Goal: Contribute content: Contribute content

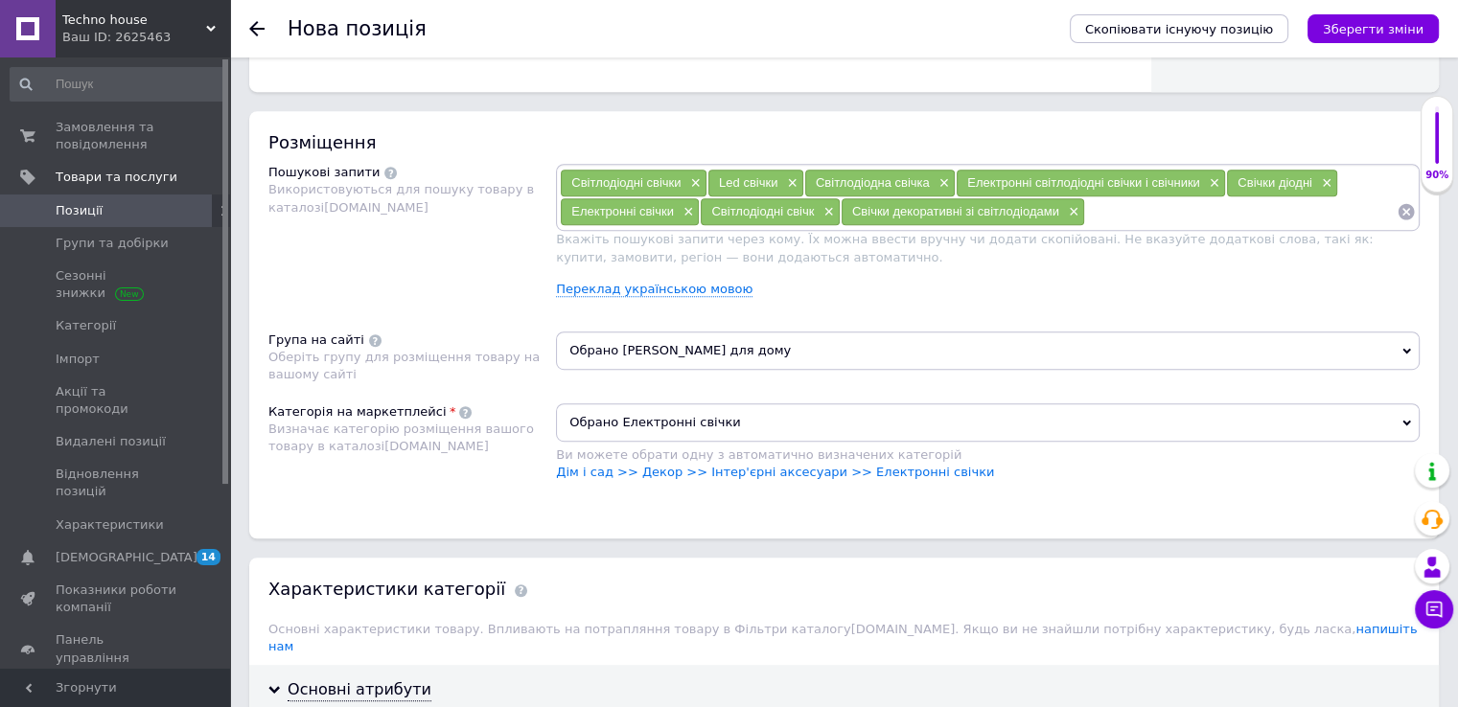
scroll to position [1726, 0]
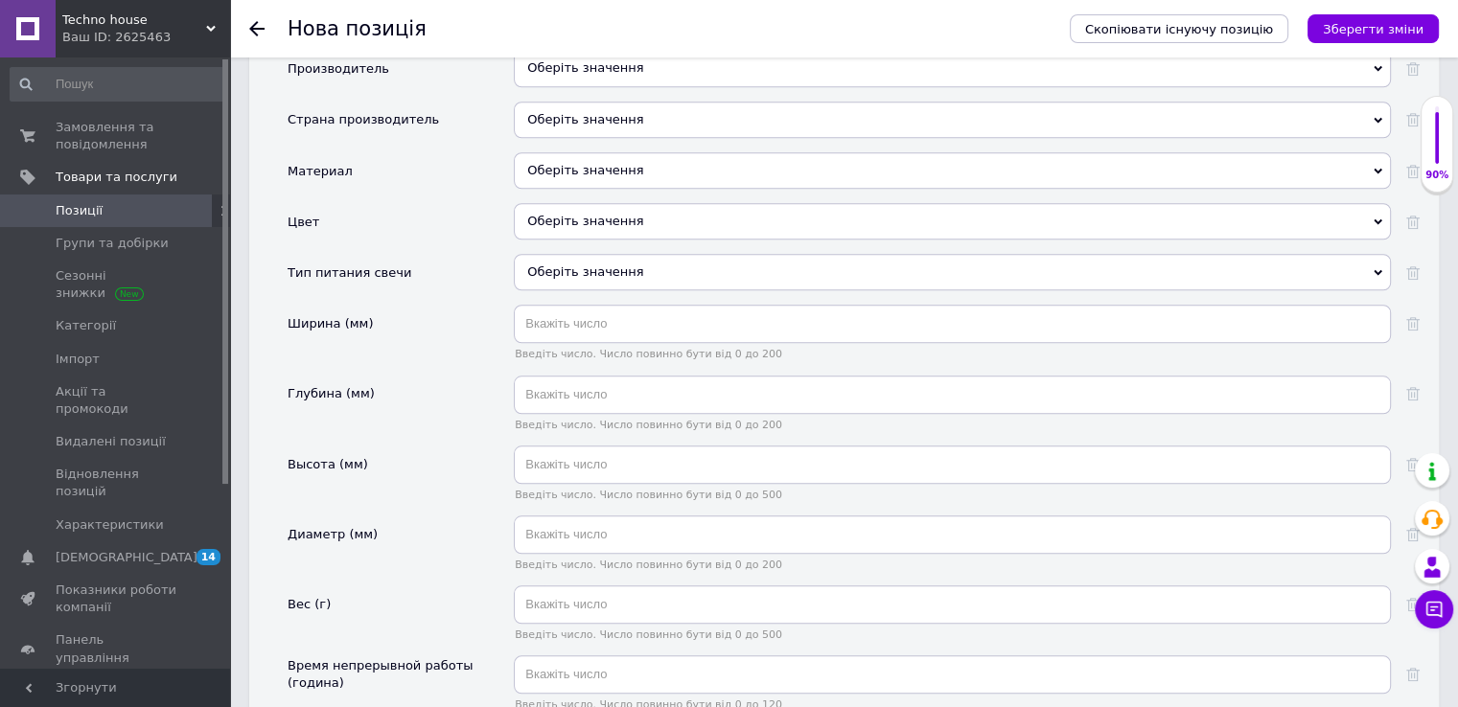
click at [586, 203] on div "Оберіть значення" at bounding box center [952, 221] width 877 height 36
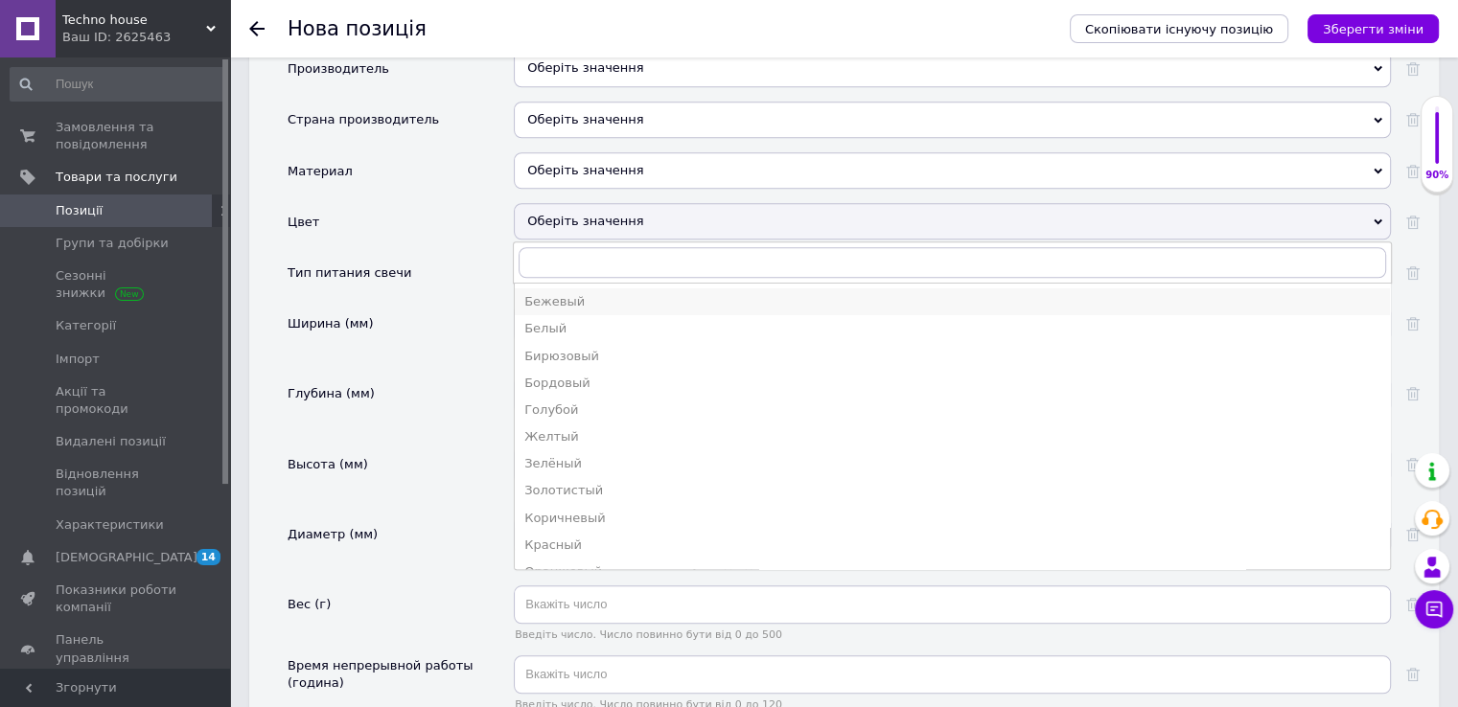
click at [563, 293] on div "Бежевый" at bounding box center [952, 301] width 856 height 17
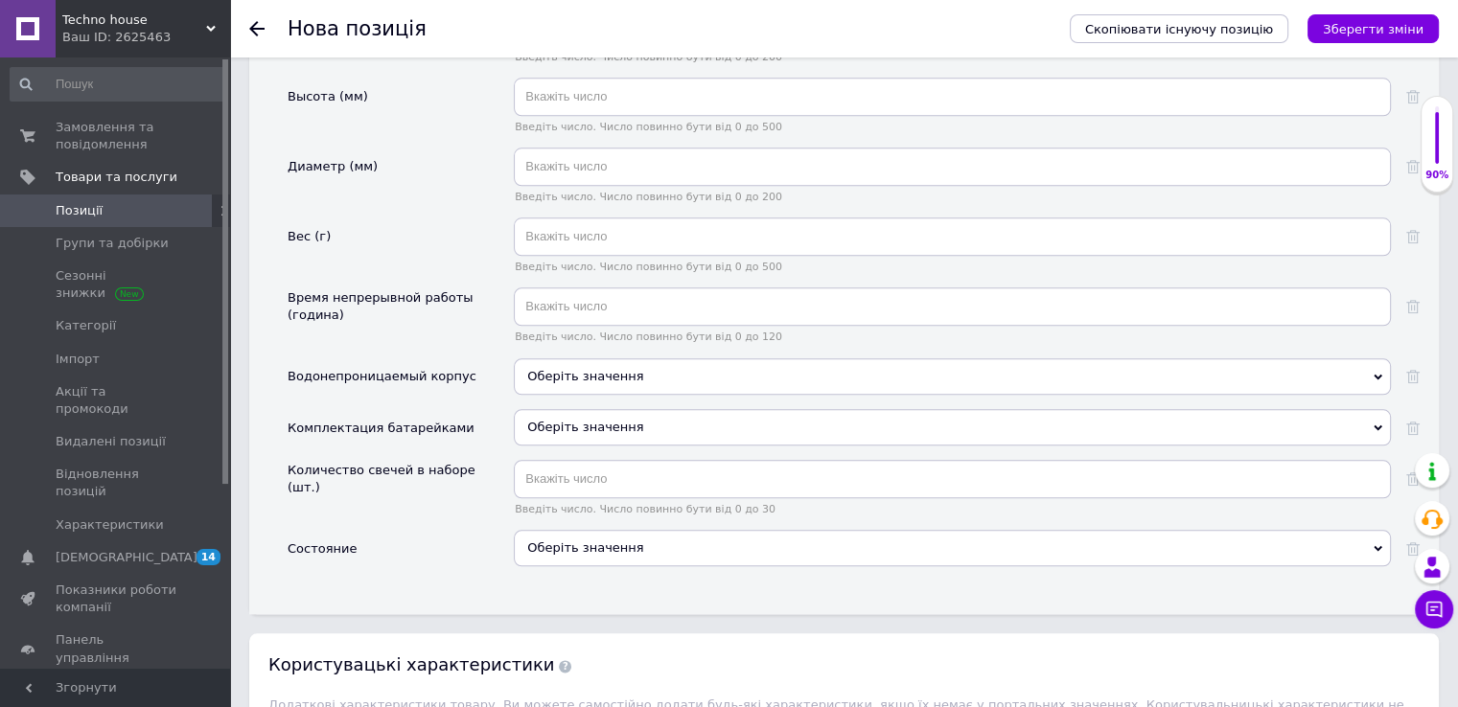
scroll to position [2205, 0]
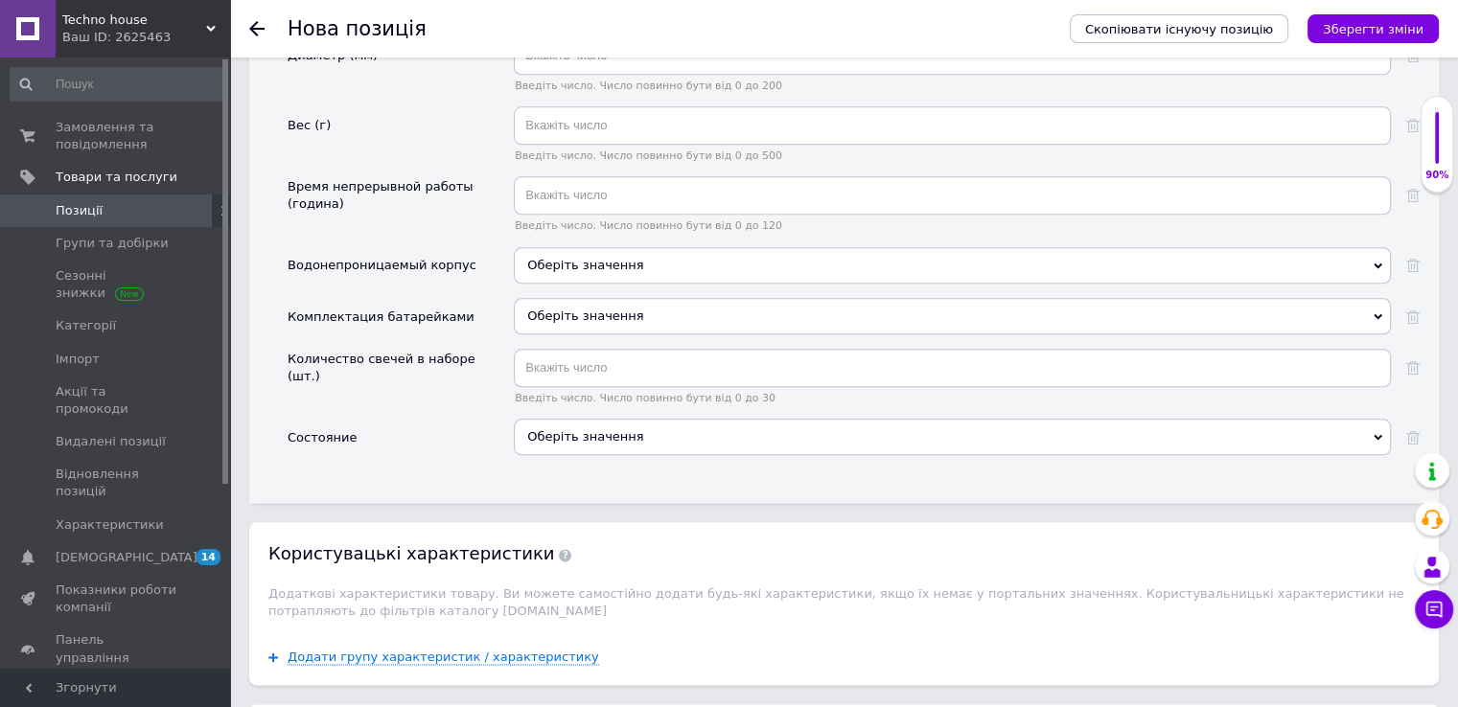
click at [636, 419] on div "Оберіть значення" at bounding box center [952, 437] width 877 height 36
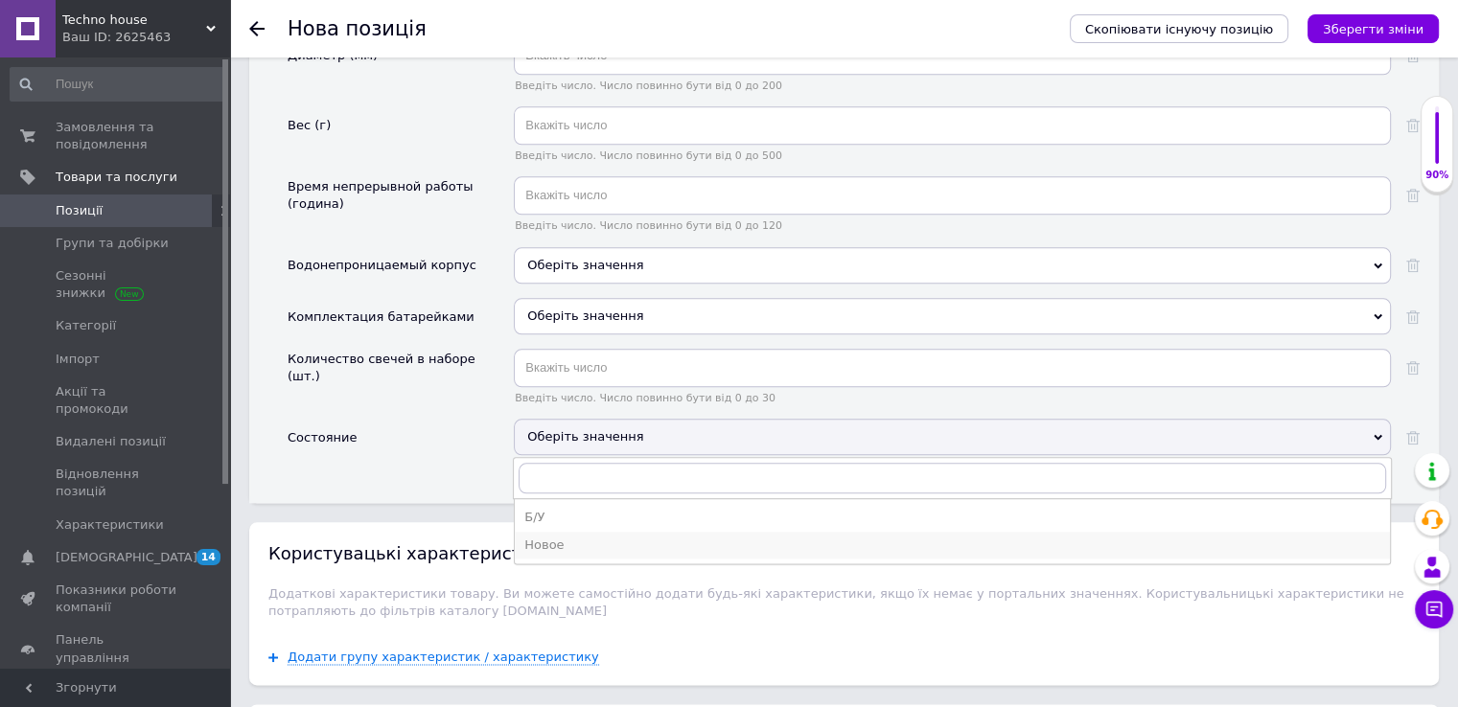
click at [552, 537] on div "Новое" at bounding box center [952, 545] width 856 height 17
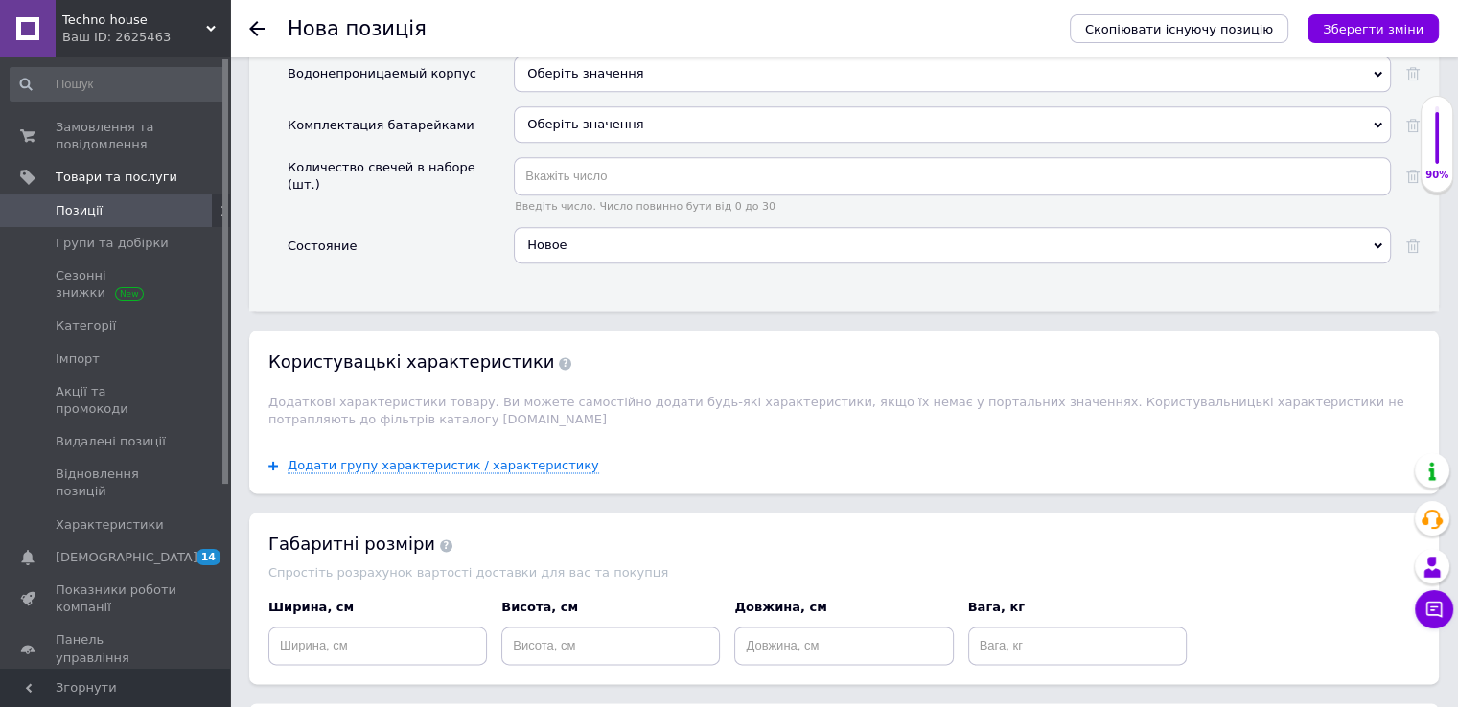
scroll to position [2533, 0]
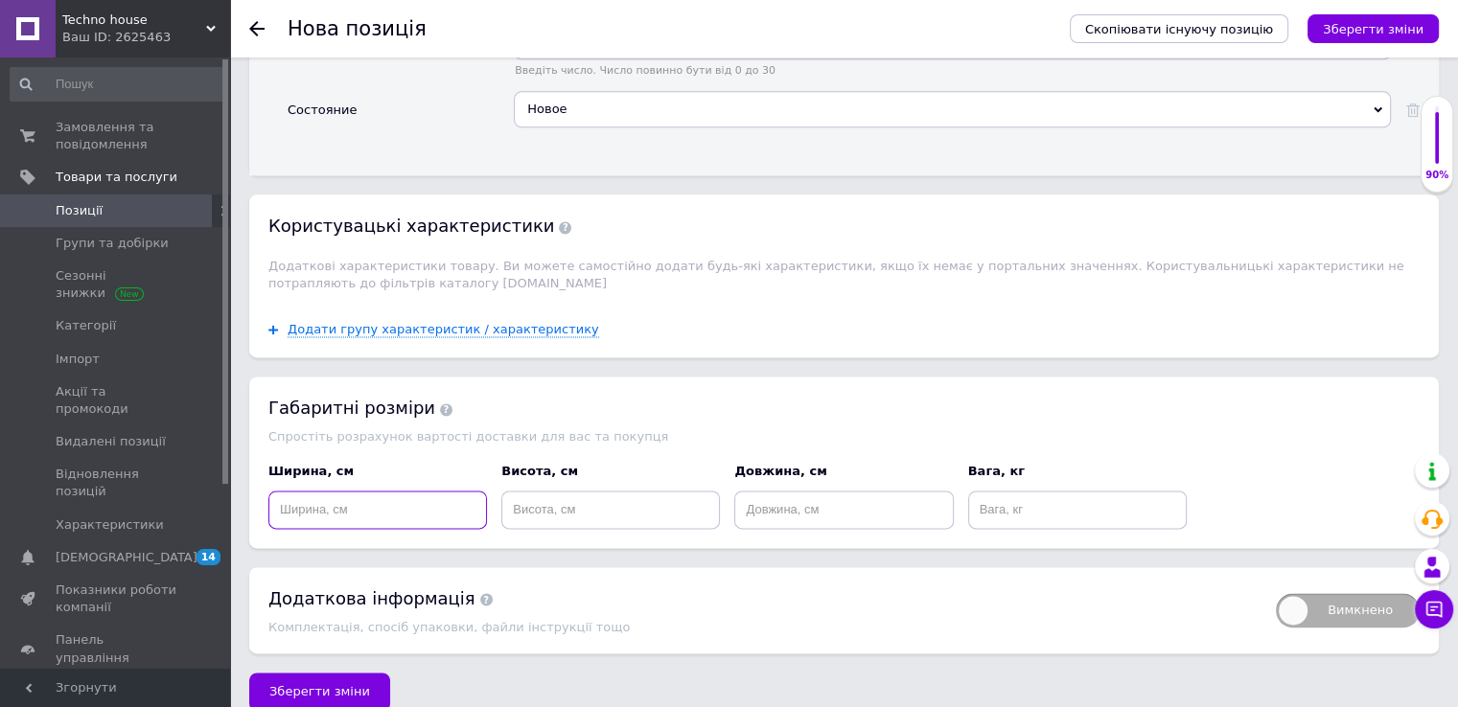
click at [335, 491] on input at bounding box center [377, 510] width 219 height 38
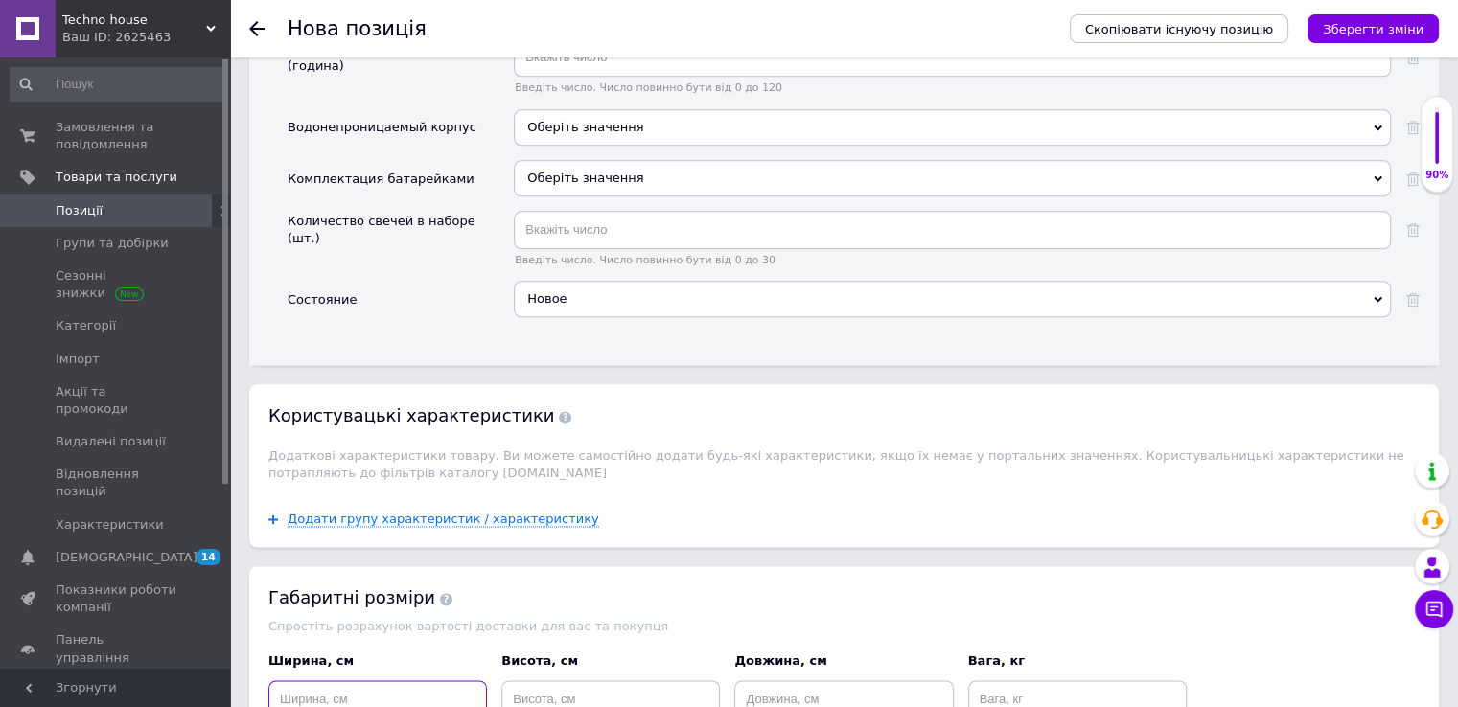
scroll to position [2149, 0]
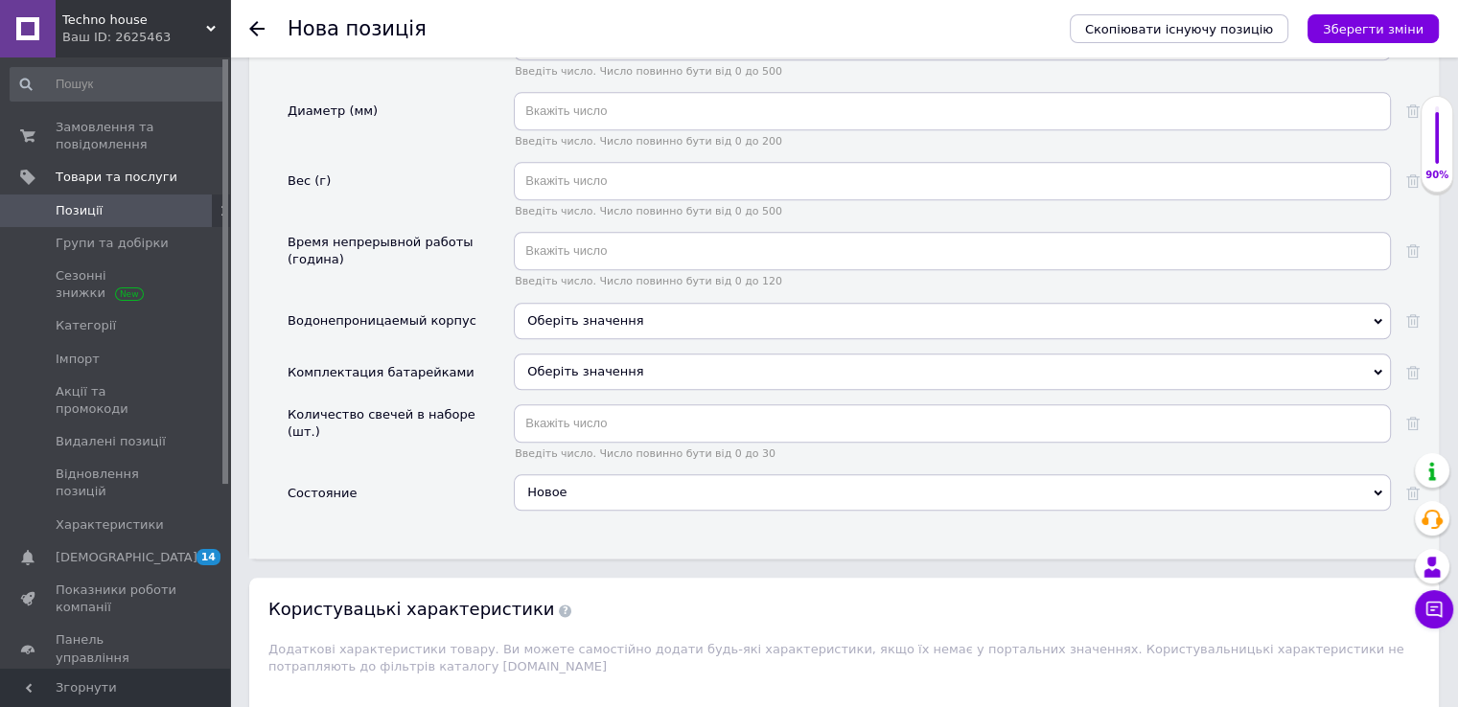
click at [617, 475] on div "Новое" at bounding box center [952, 493] width 877 height 36
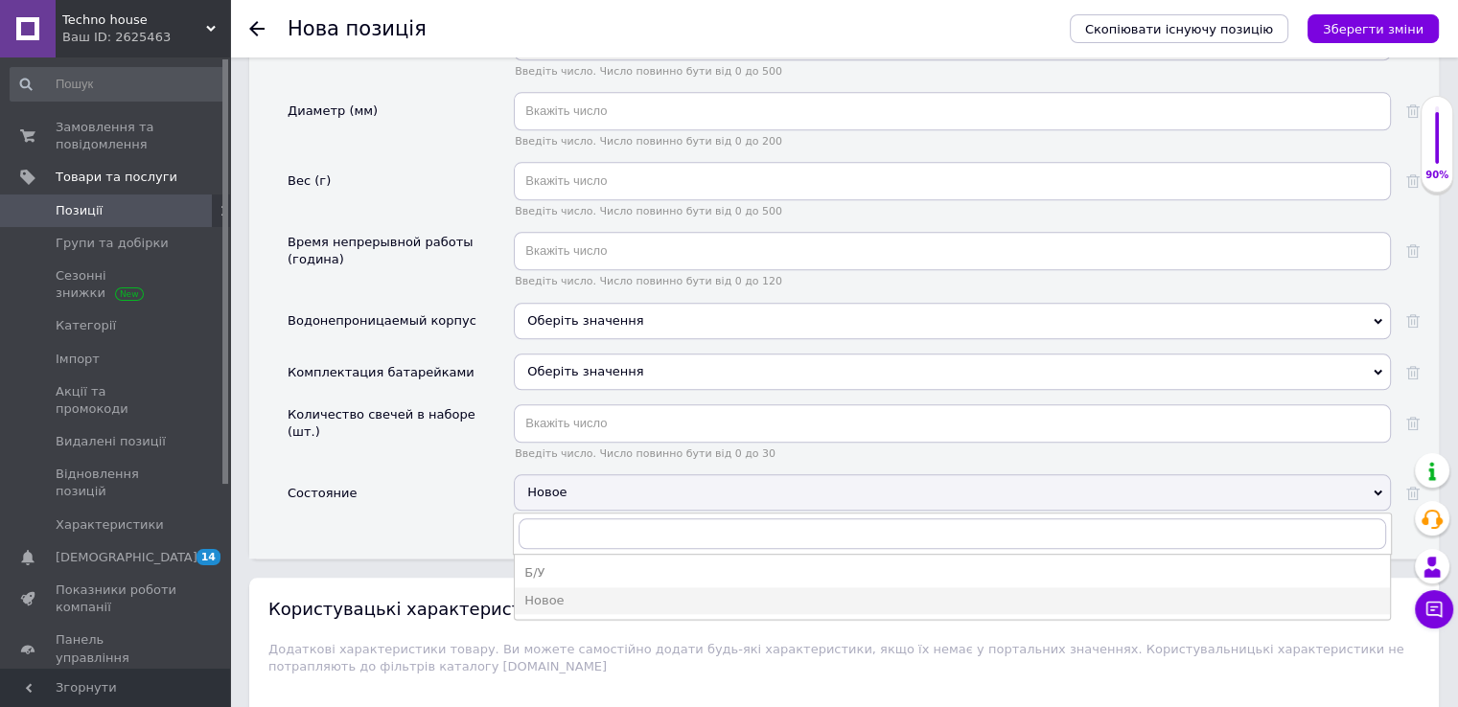
click at [565, 364] on span "Оберіть значення" at bounding box center [585, 371] width 116 height 14
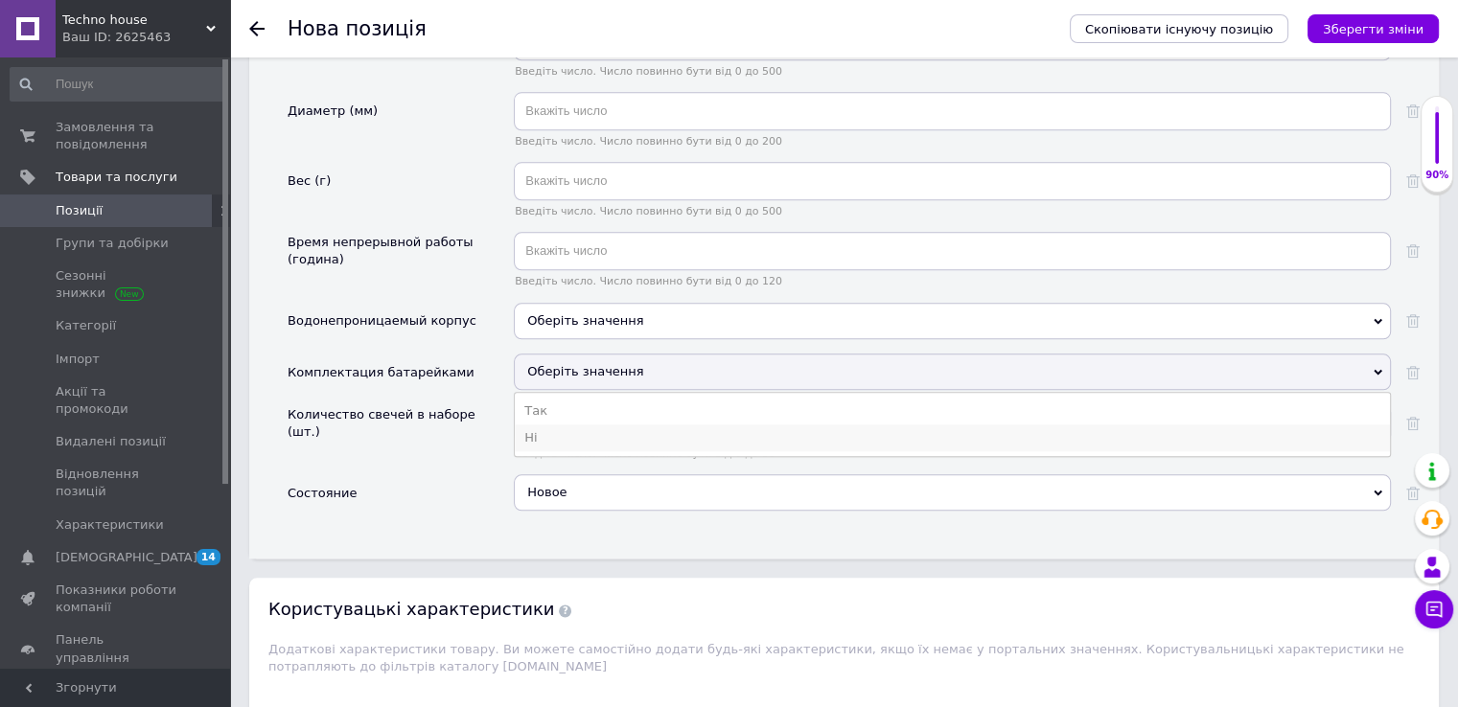
click at [560, 425] on li "Ні" at bounding box center [952, 438] width 875 height 27
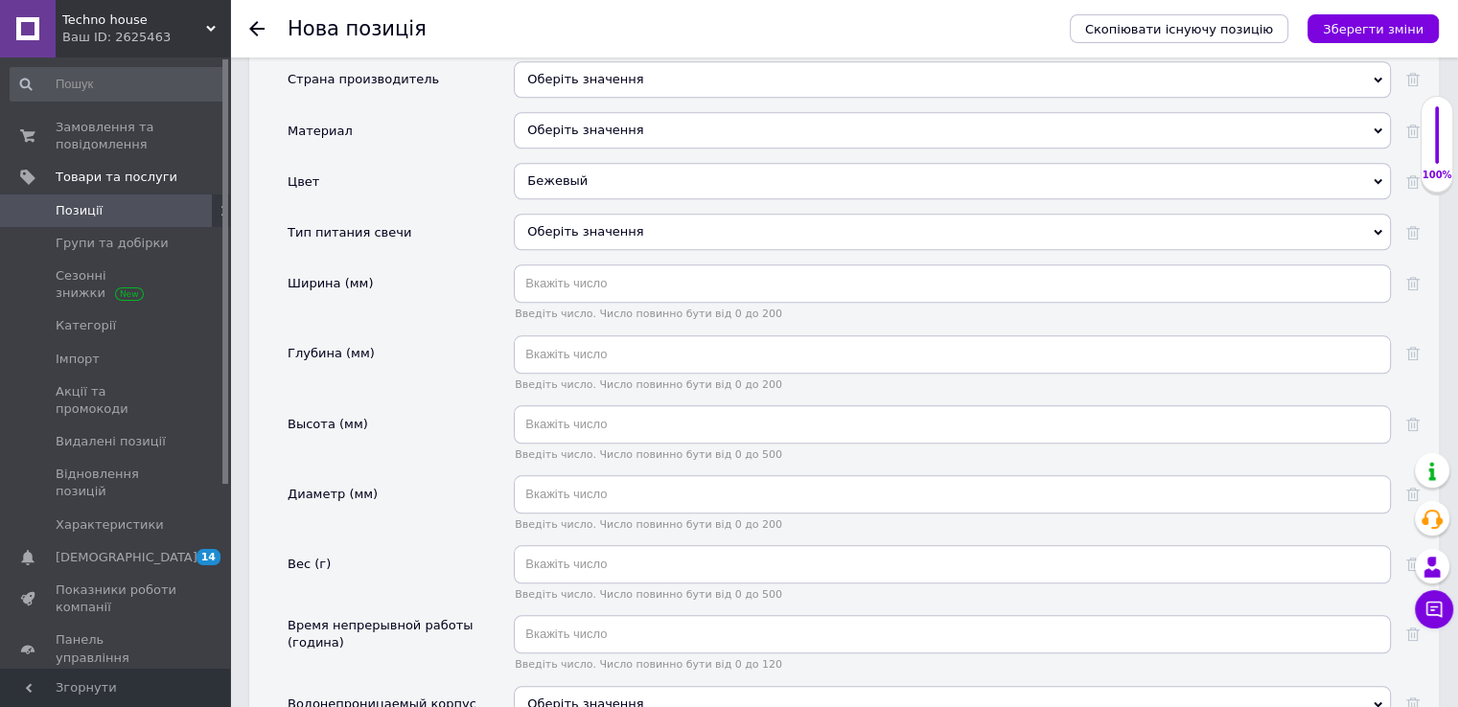
scroll to position [1670, 0]
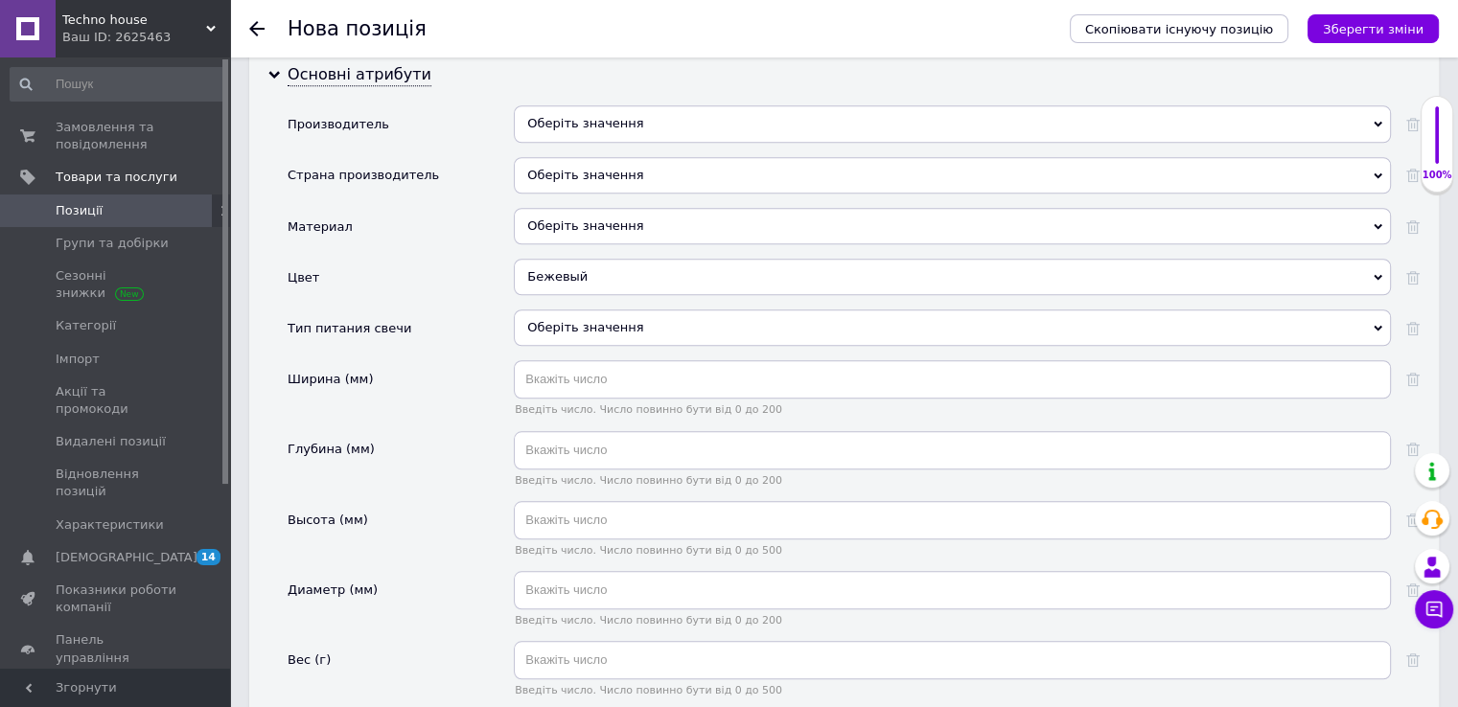
click at [552, 310] on div "Оберіть значення" at bounding box center [952, 328] width 877 height 36
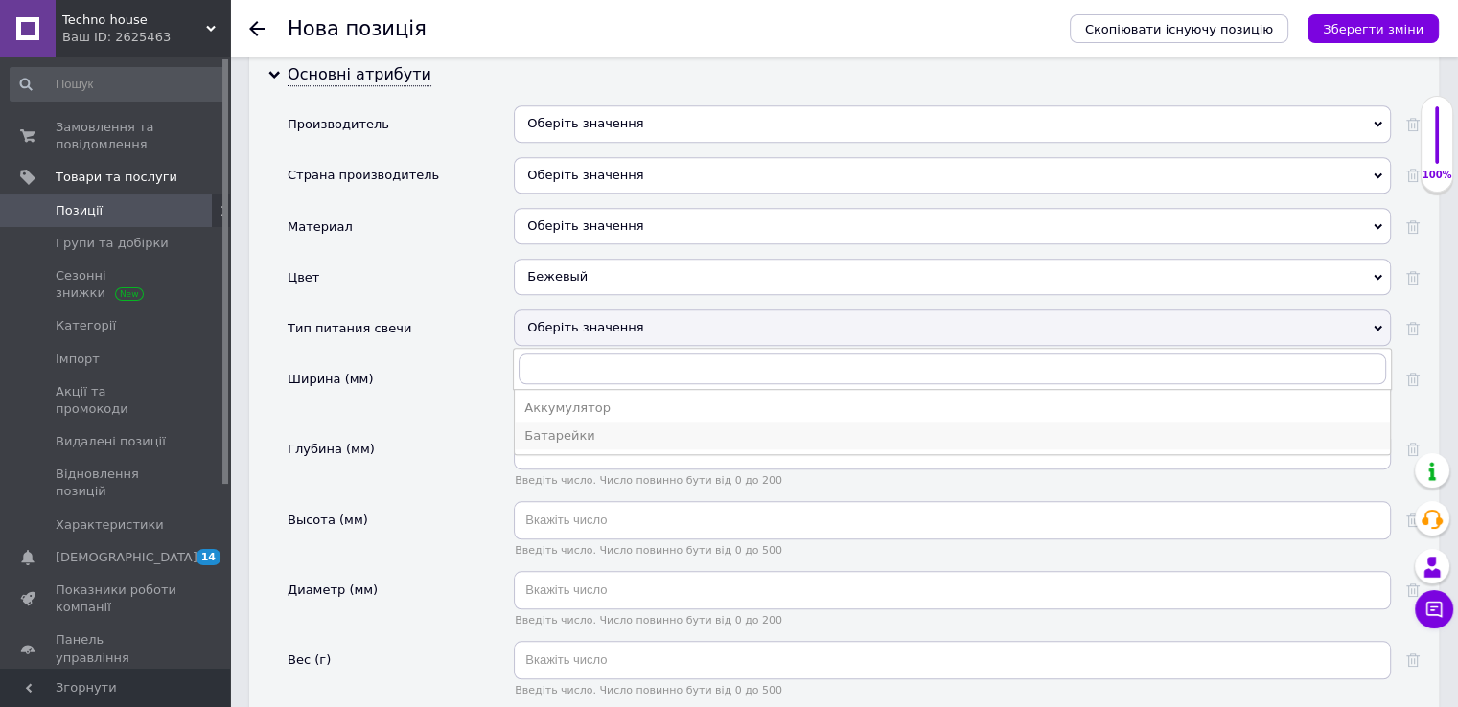
click at [551, 428] on div "Батарейки" at bounding box center [952, 436] width 856 height 17
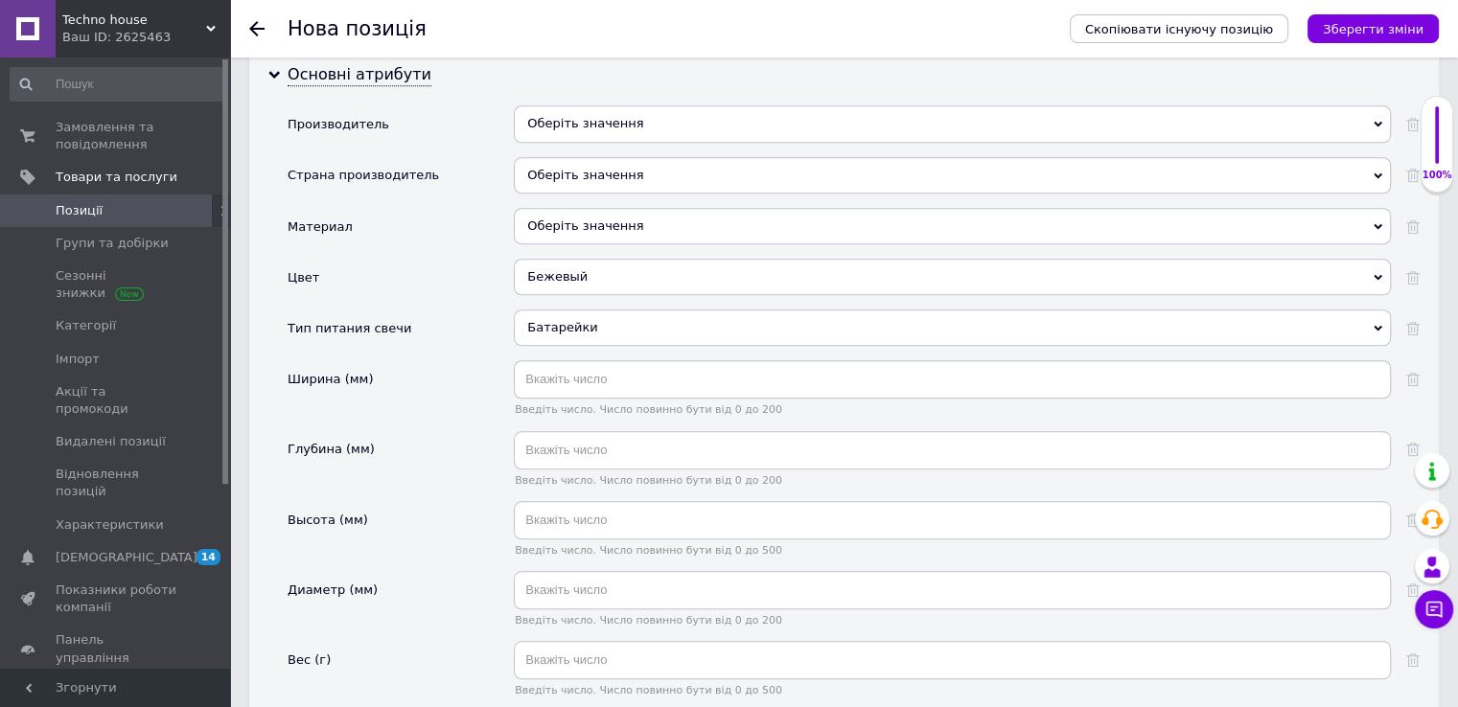
click at [690, 212] on div "Оберіть значення" at bounding box center [952, 226] width 877 height 36
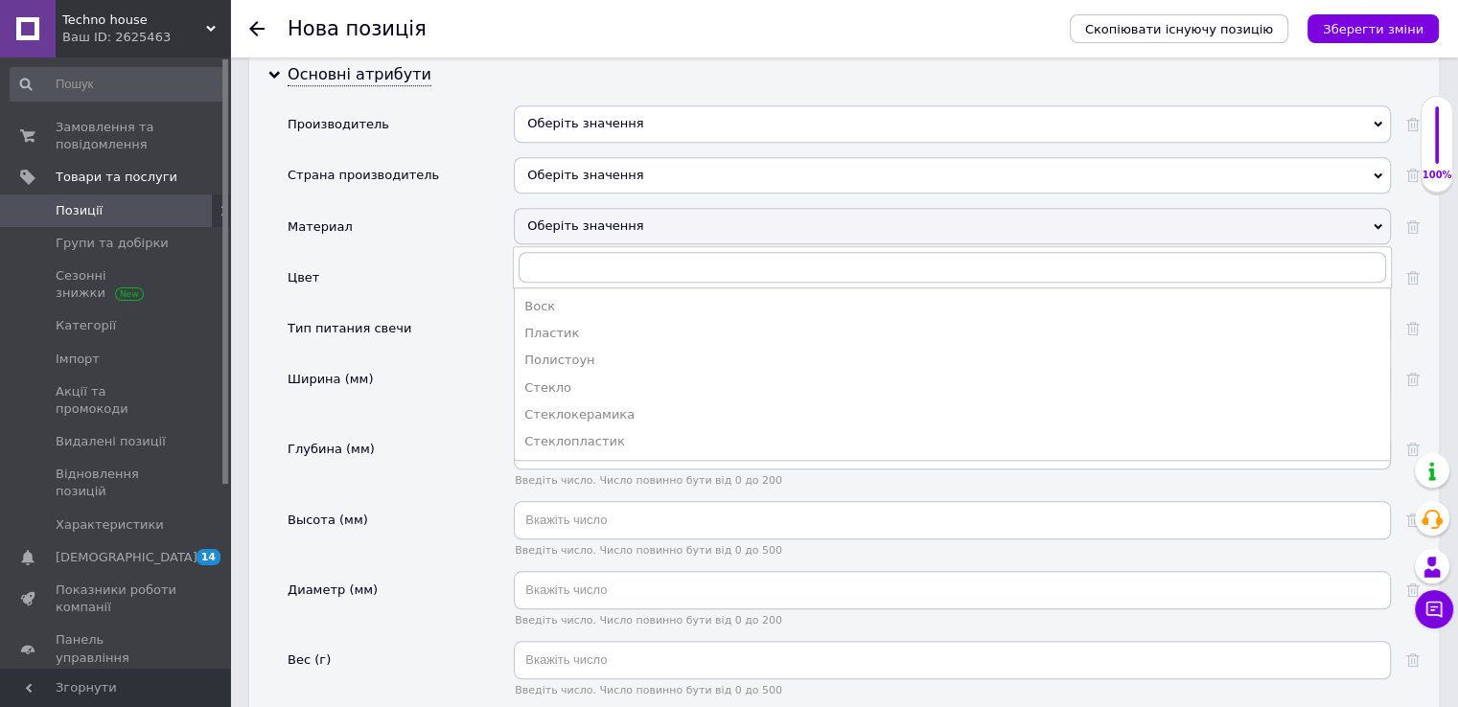
click at [690, 212] on div "Оберіть значення" at bounding box center [952, 226] width 877 height 36
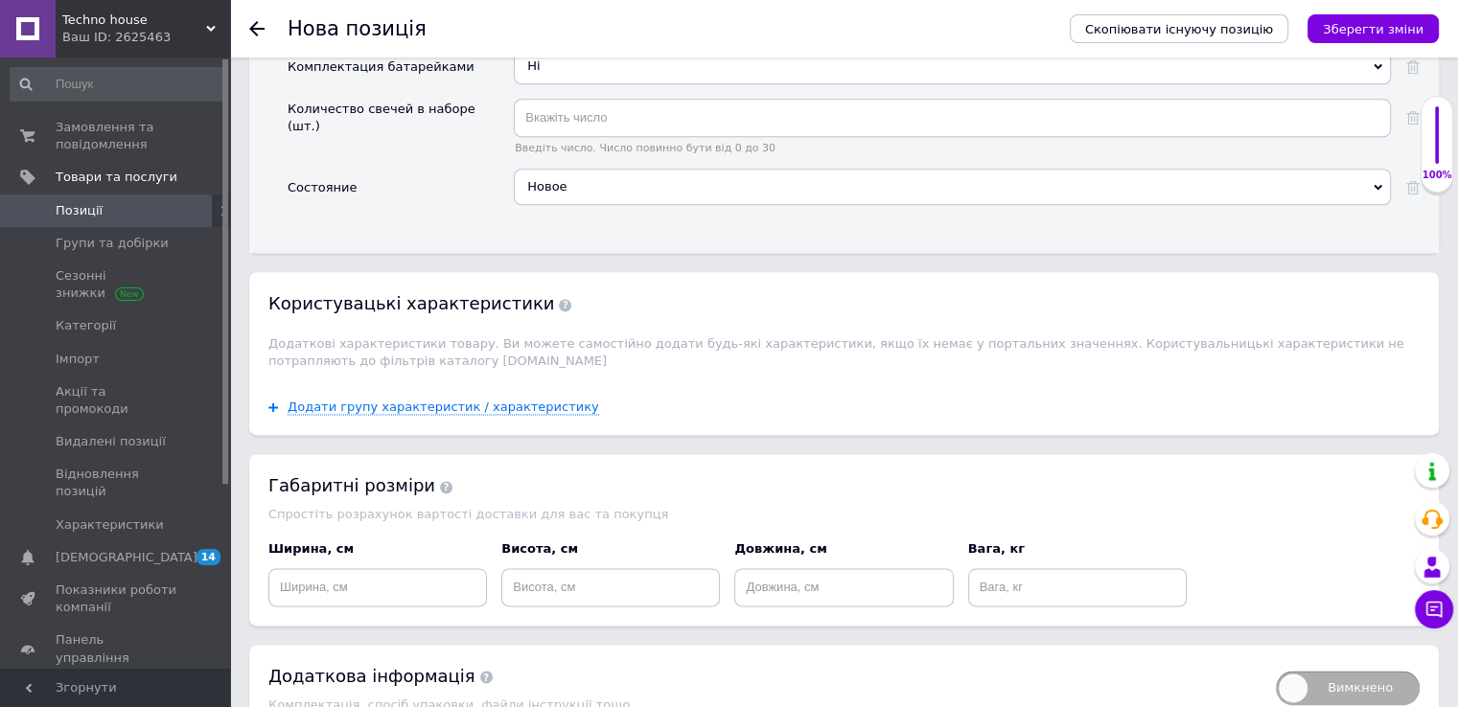
scroll to position [2533, 0]
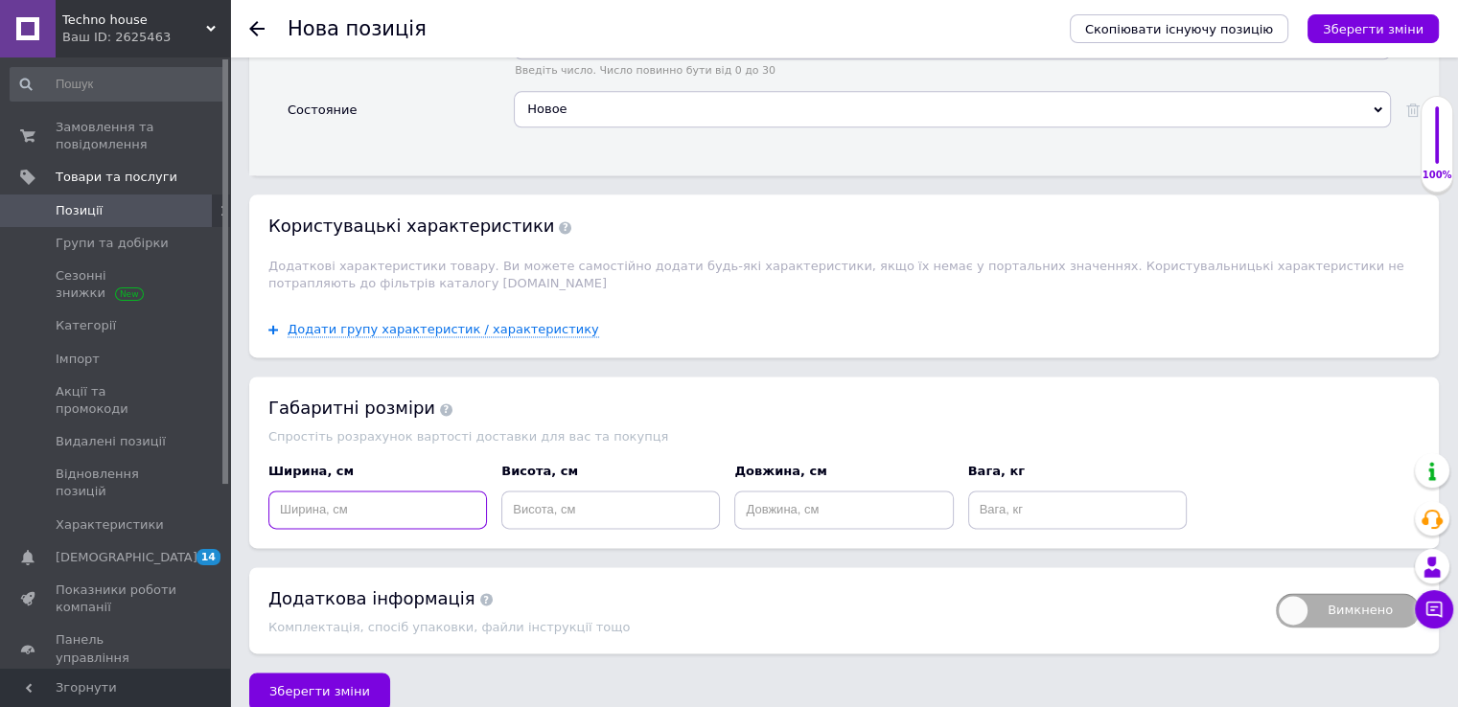
click at [388, 498] on input at bounding box center [377, 510] width 219 height 38
type input "30"
click at [516, 491] on input at bounding box center [610, 510] width 219 height 38
type input "15"
click at [823, 491] on input at bounding box center [843, 510] width 219 height 38
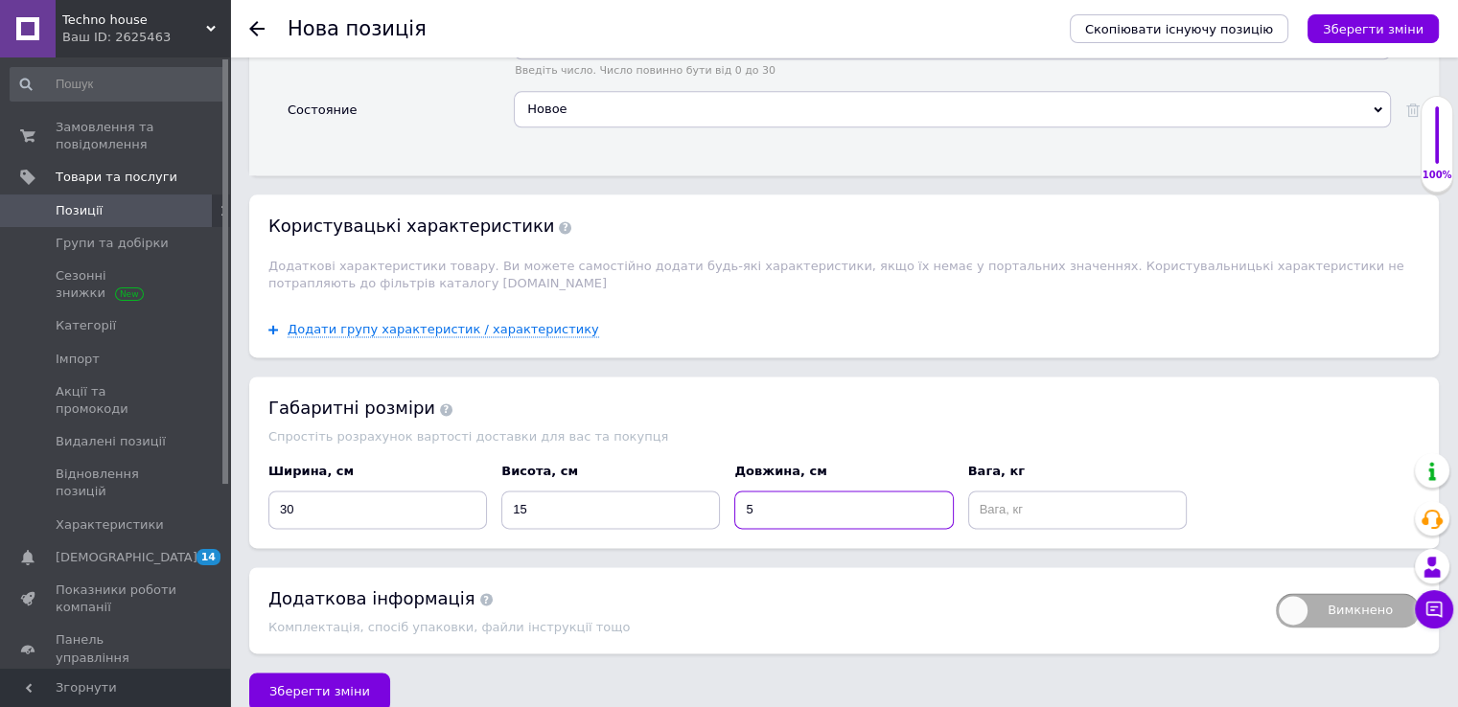
type input "5"
click at [1027, 500] on input at bounding box center [1077, 510] width 219 height 38
type input "2"
click at [361, 675] on button "Зберегти зміни" at bounding box center [319, 692] width 141 height 38
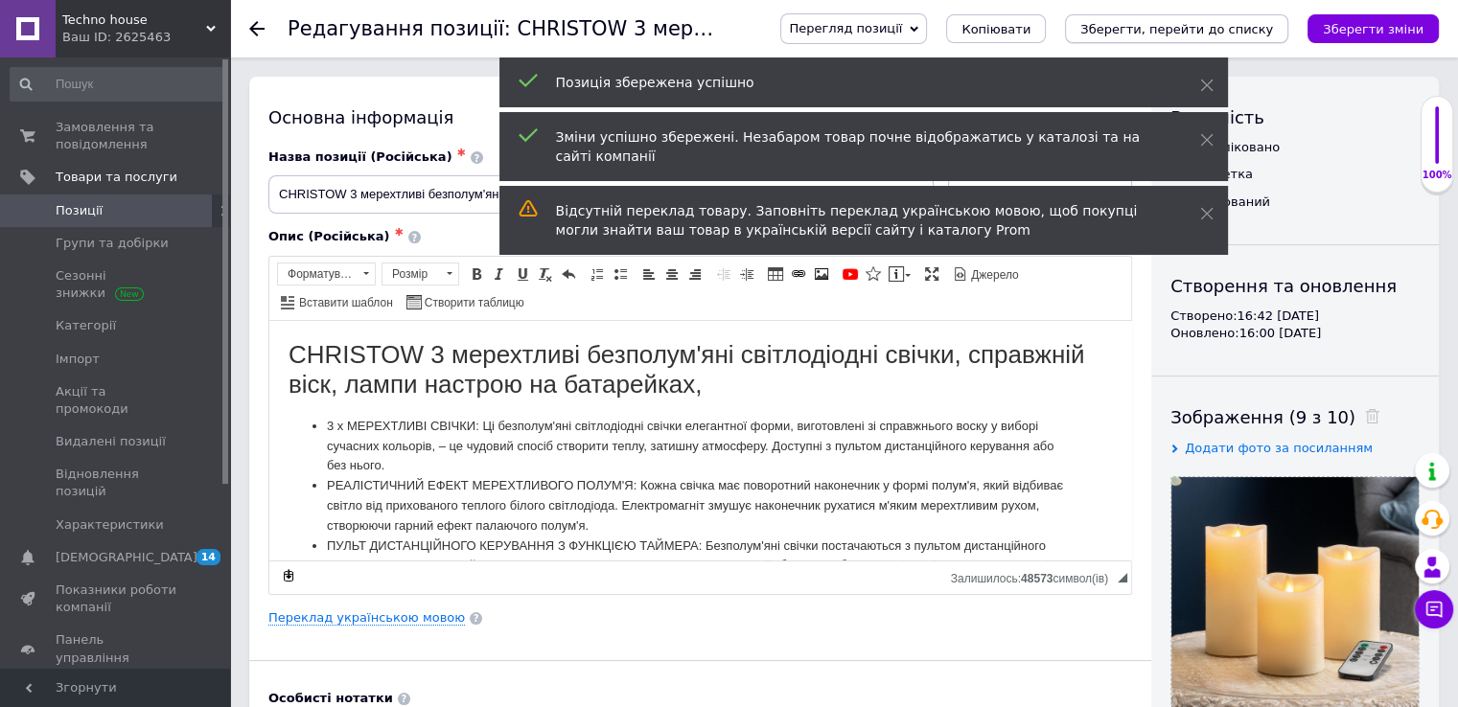
click at [1235, 14] on button "Зберегти, перейти до списку" at bounding box center [1176, 28] width 223 height 29
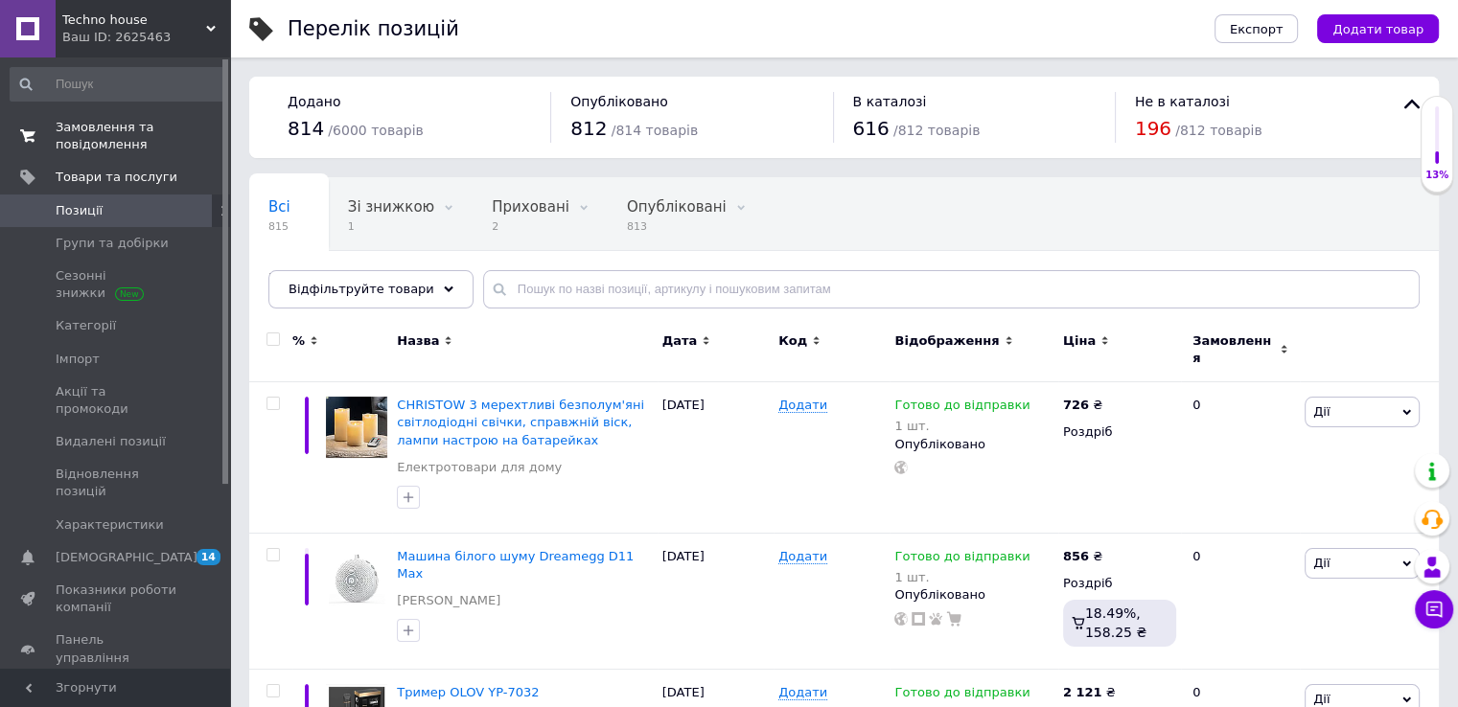
click at [163, 148] on span "Замовлення та повідомлення" at bounding box center [117, 136] width 122 height 35
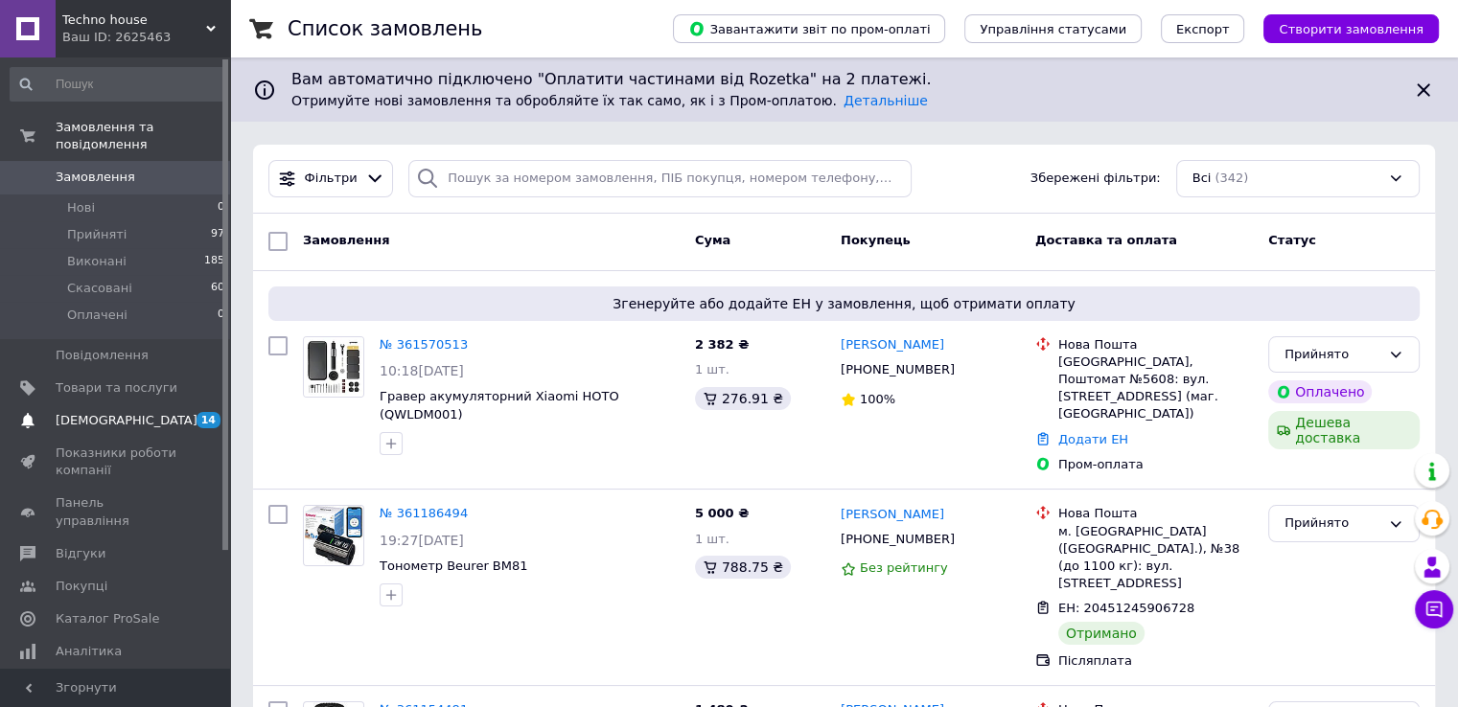
click at [182, 413] on link "[DEMOGRAPHIC_DATA] 14 0" at bounding box center [118, 421] width 236 height 33
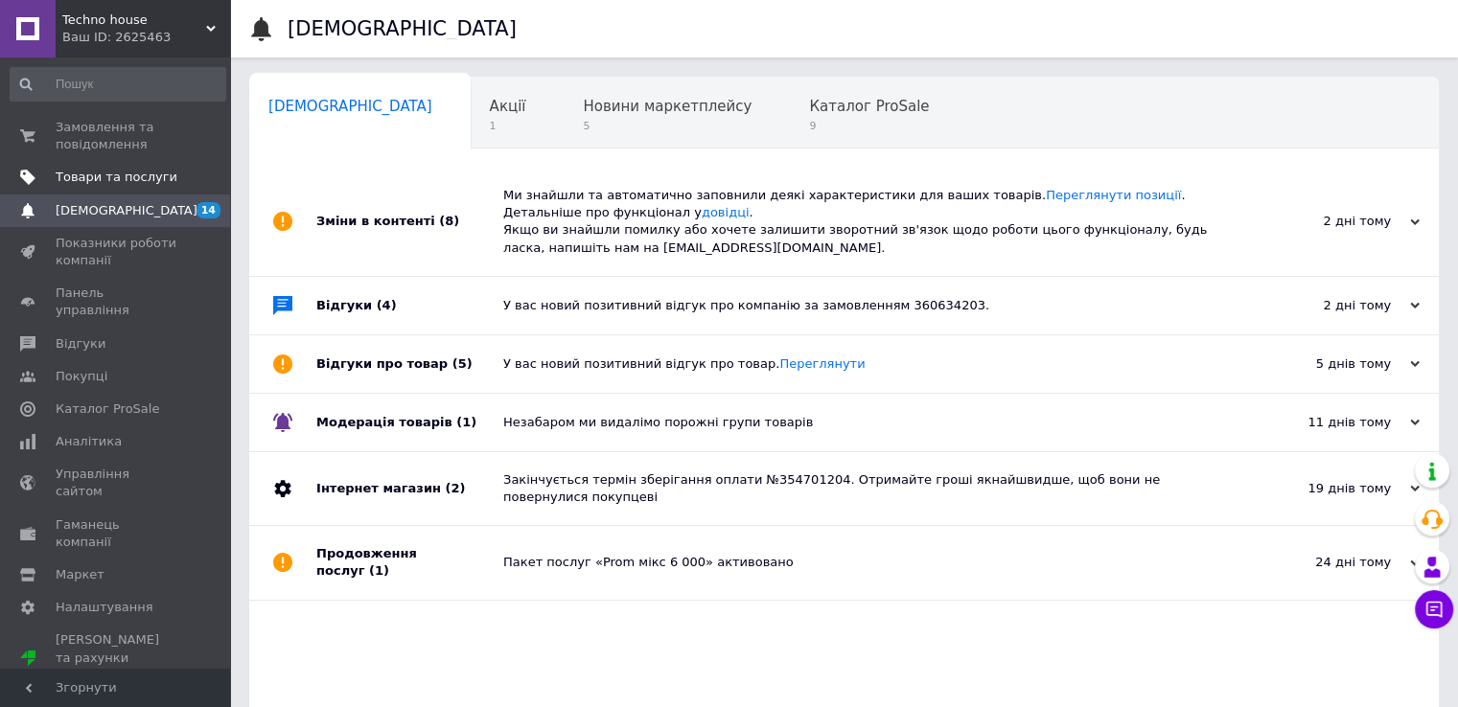
click at [70, 177] on span "Товари та послуги" at bounding box center [117, 177] width 122 height 17
